Goal: Information Seeking & Learning: Check status

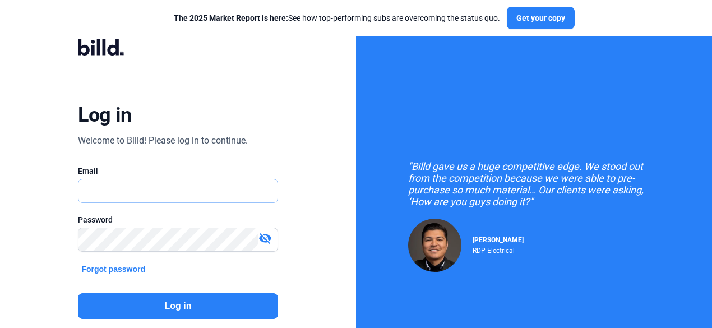
type input "[EMAIL_ADDRESS][DOMAIN_NAME]"
click at [195, 304] on button "Log in" at bounding box center [177, 306] width 199 height 26
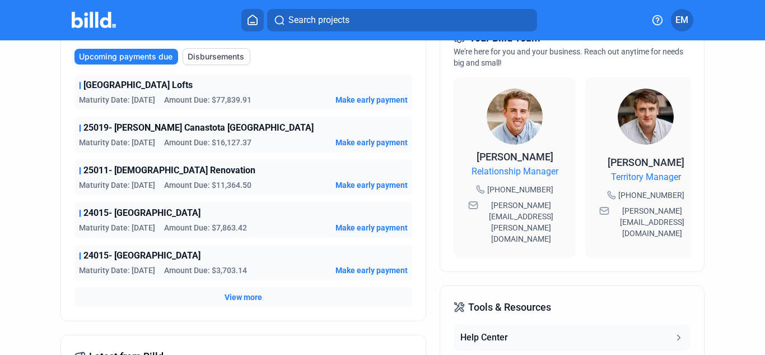
scroll to position [336, 0]
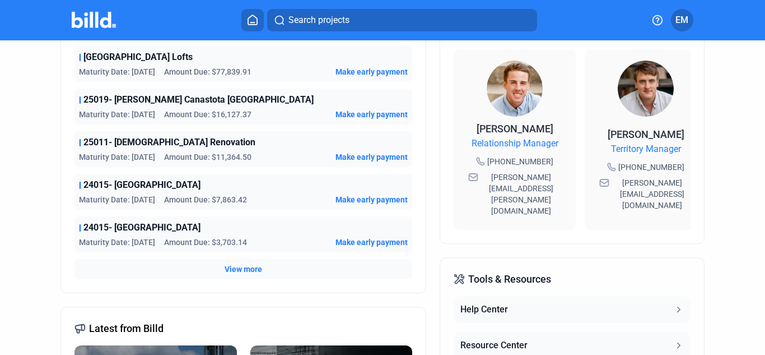
click at [229, 269] on span "View more" at bounding box center [244, 268] width 38 height 11
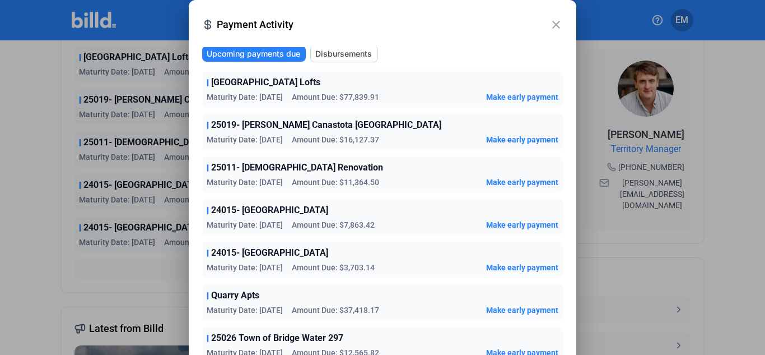
scroll to position [0, 0]
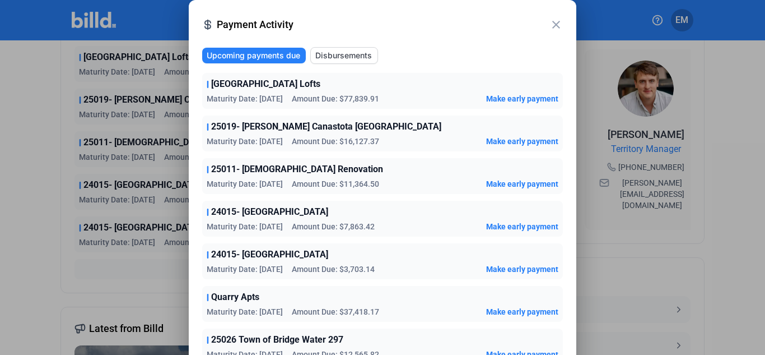
click at [554, 21] on mat-icon "close" at bounding box center [556, 24] width 13 height 13
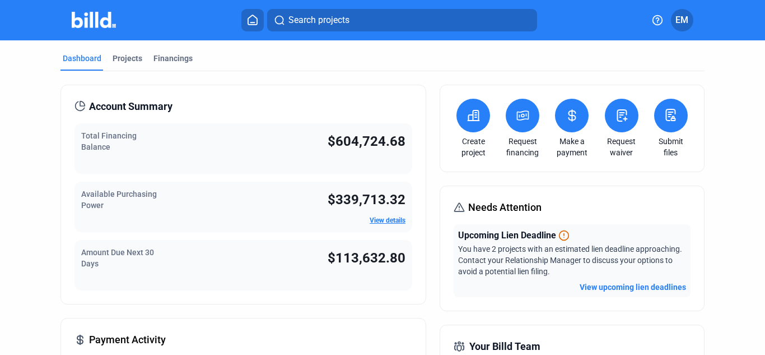
click at [564, 107] on button at bounding box center [572, 116] width 34 height 34
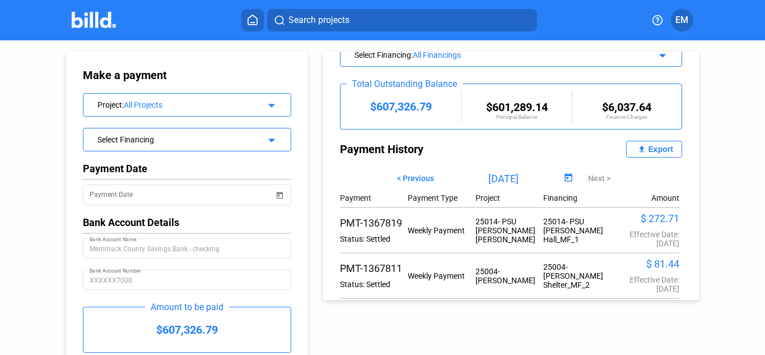
scroll to position [157, 0]
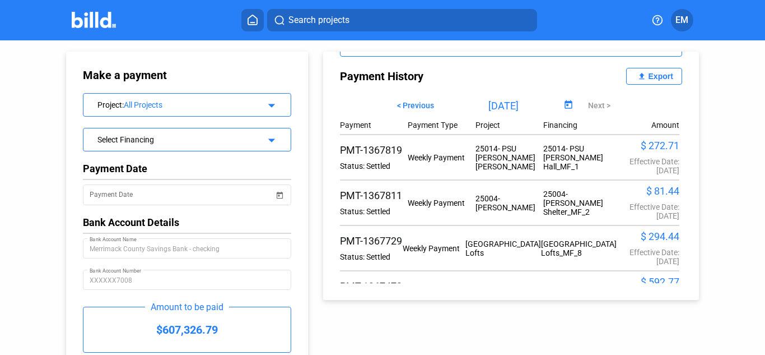
click at [652, 75] on div "Export" at bounding box center [661, 76] width 25 height 9
click at [307, 20] on span "Search projects" at bounding box center [319, 19] width 61 height 13
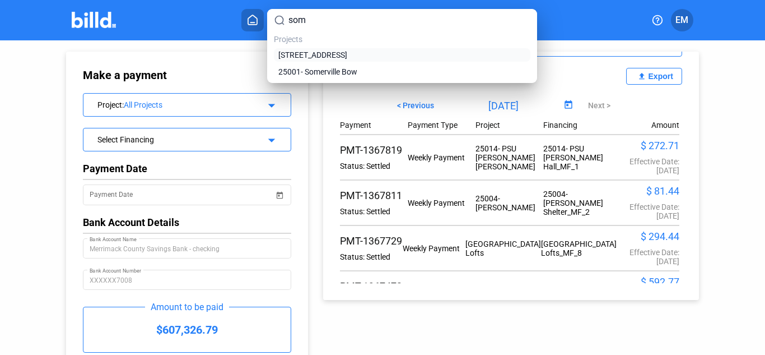
type input "som"
click at [336, 55] on span "[STREET_ADDRESS]" at bounding box center [312, 54] width 69 height 11
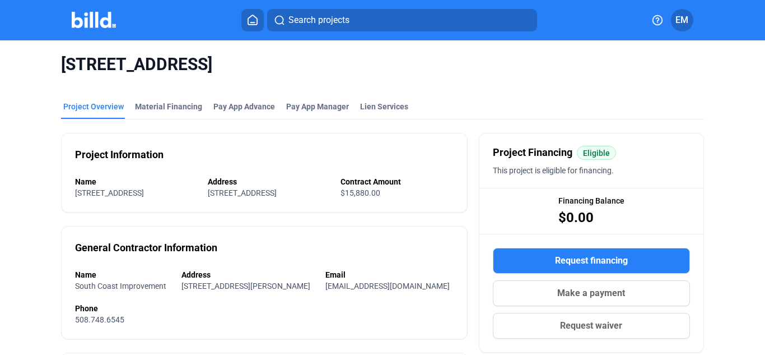
click at [348, 20] on span "Search projects" at bounding box center [319, 19] width 61 height 13
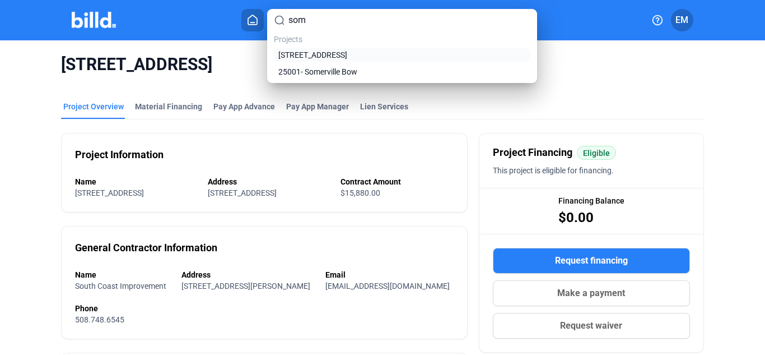
type input "som"
click at [344, 56] on span "[STREET_ADDRESS]" at bounding box center [312, 54] width 69 height 11
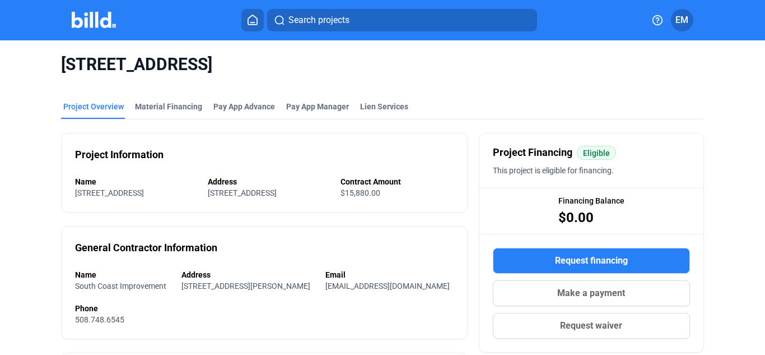
click at [344, 55] on span "[STREET_ADDRESS]" at bounding box center [382, 64] width 643 height 21
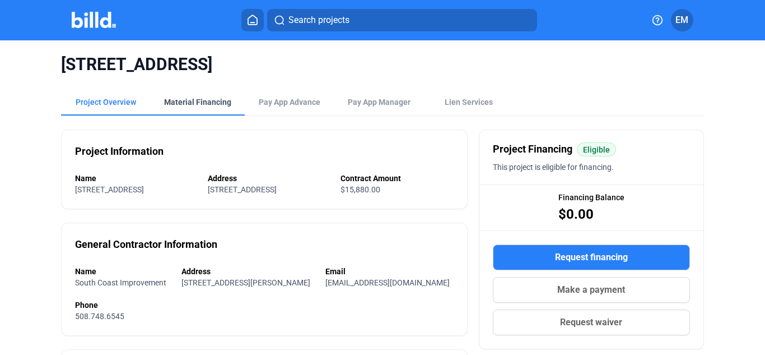
click at [197, 103] on div "Material Financing" at bounding box center [197, 101] width 67 height 11
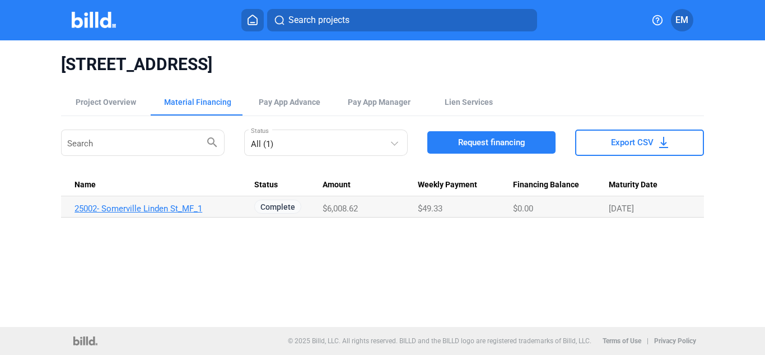
click at [174, 213] on link "25002- Somerville Linden St_MF_1" at bounding box center [160, 208] width 170 height 10
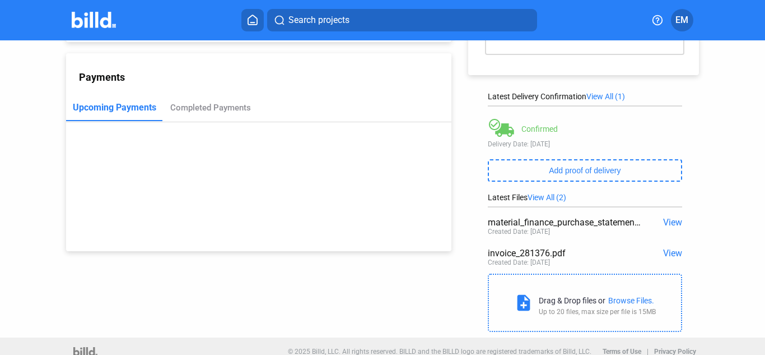
scroll to position [128, 0]
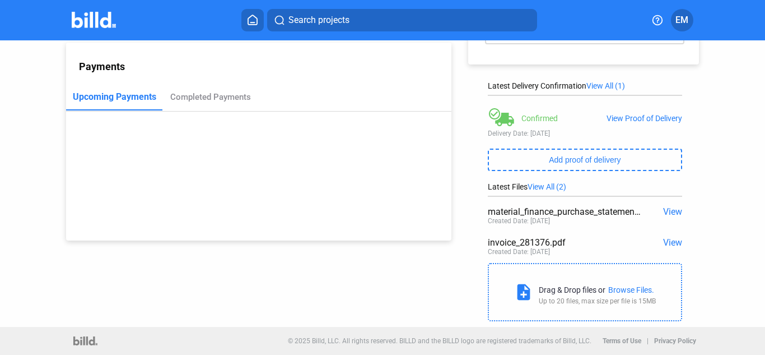
click at [664, 243] on span "View" at bounding box center [672, 242] width 19 height 11
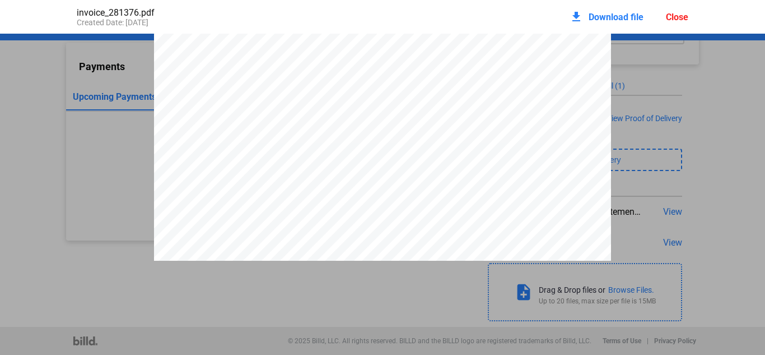
scroll to position [973, 0]
click at [672, 20] on div "Close" at bounding box center [677, 17] width 22 height 11
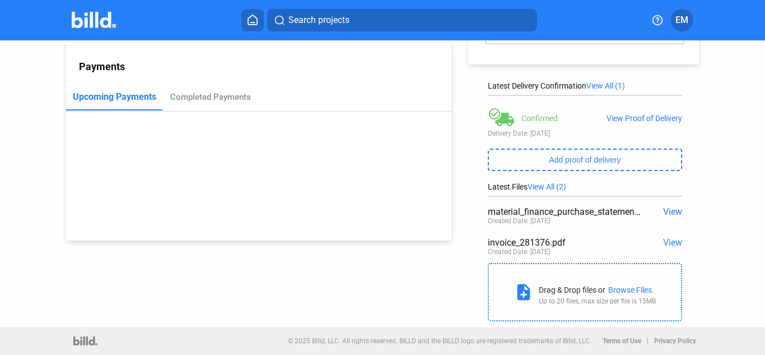
click at [670, 213] on span "View" at bounding box center [672, 211] width 19 height 11
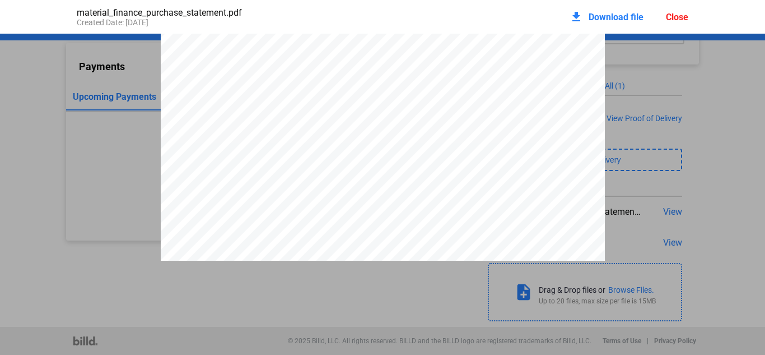
scroll to position [846, 0]
click at [676, 18] on div "Close" at bounding box center [677, 17] width 22 height 11
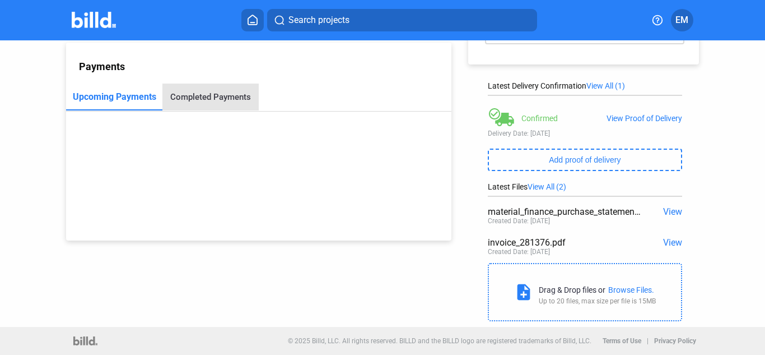
click at [210, 94] on div "Completed Payments" at bounding box center [210, 97] width 81 height 10
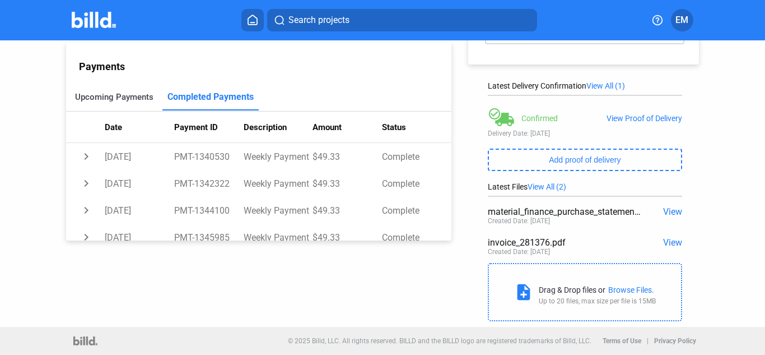
click at [131, 94] on div "Upcoming Payments" at bounding box center [114, 97] width 78 height 10
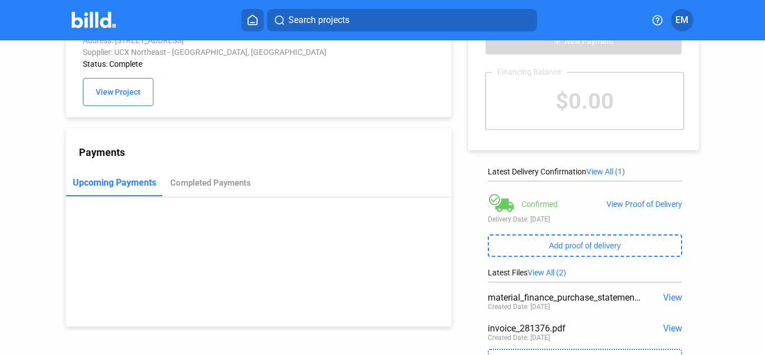
scroll to position [0, 0]
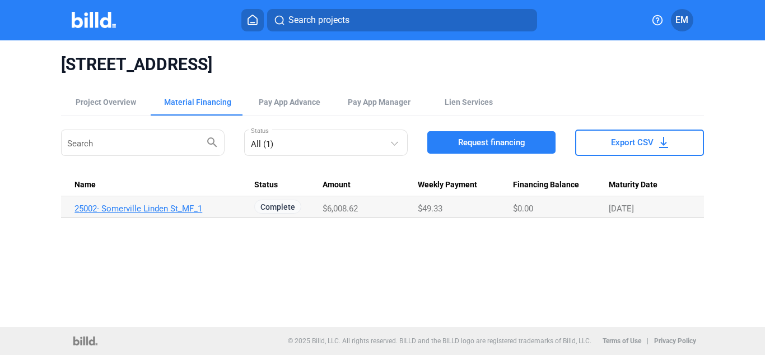
click at [164, 210] on link "25002- Somerville Linden St_MF_1" at bounding box center [160, 208] width 170 height 10
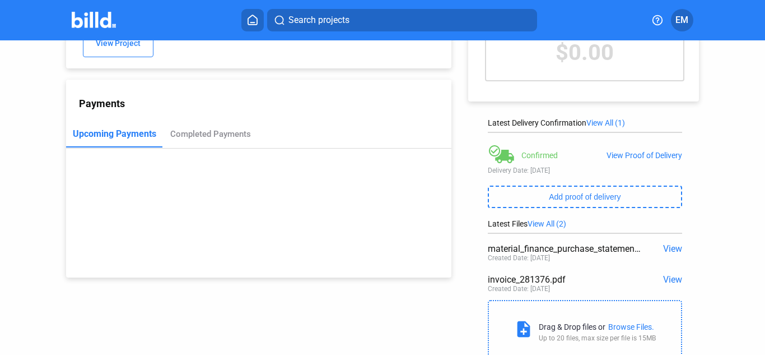
scroll to position [112, 0]
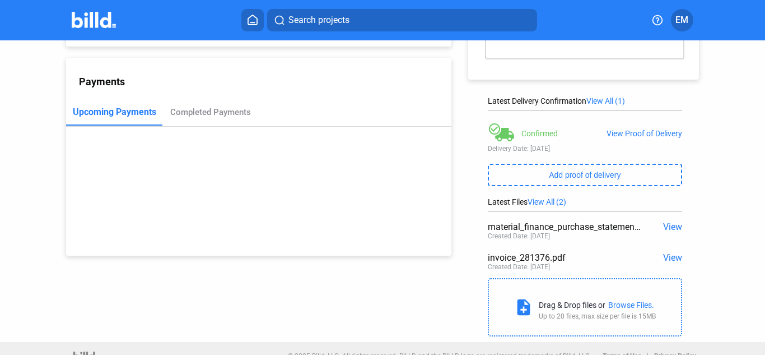
click at [665, 226] on span "View" at bounding box center [672, 226] width 19 height 11
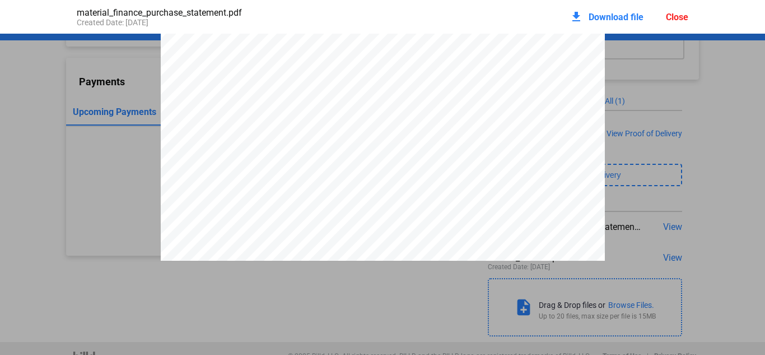
scroll to position [230, 0]
click at [667, 15] on div "Close" at bounding box center [677, 17] width 22 height 11
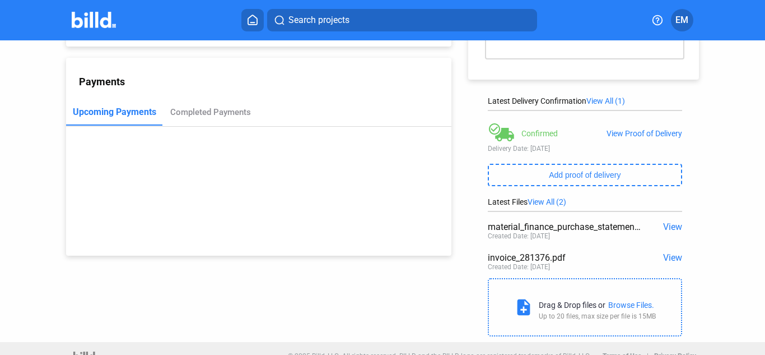
click at [669, 258] on span "View" at bounding box center [672, 257] width 19 height 11
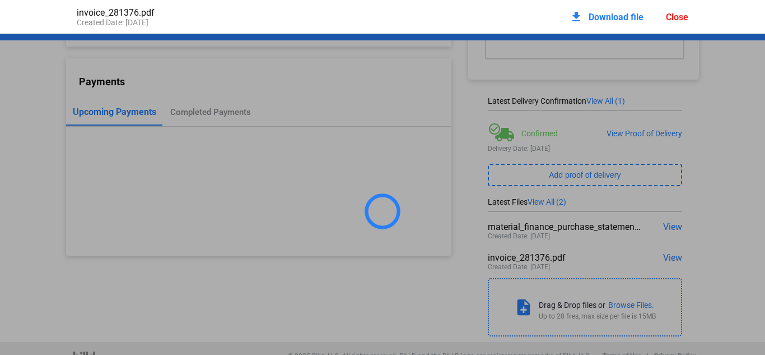
click at [678, 17] on div "Close" at bounding box center [677, 17] width 22 height 11
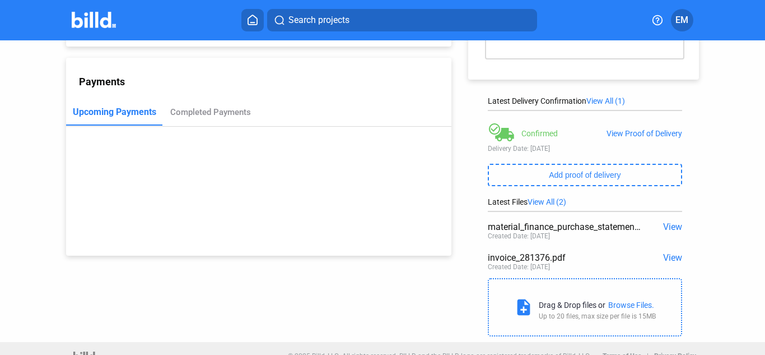
click at [548, 203] on span "View All (2)" at bounding box center [547, 201] width 39 height 9
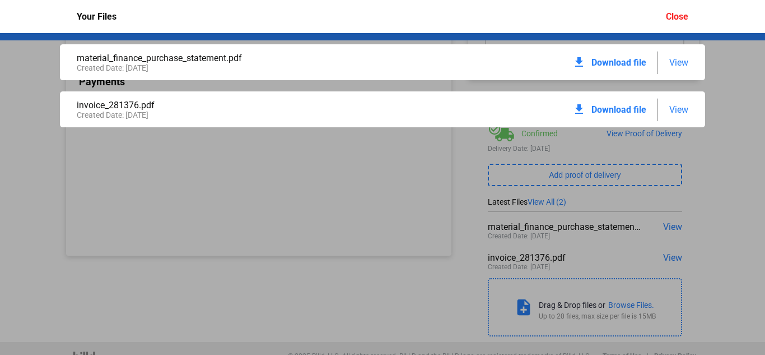
click at [677, 106] on span "View" at bounding box center [679, 109] width 19 height 11
